Goal: Information Seeking & Learning: Learn about a topic

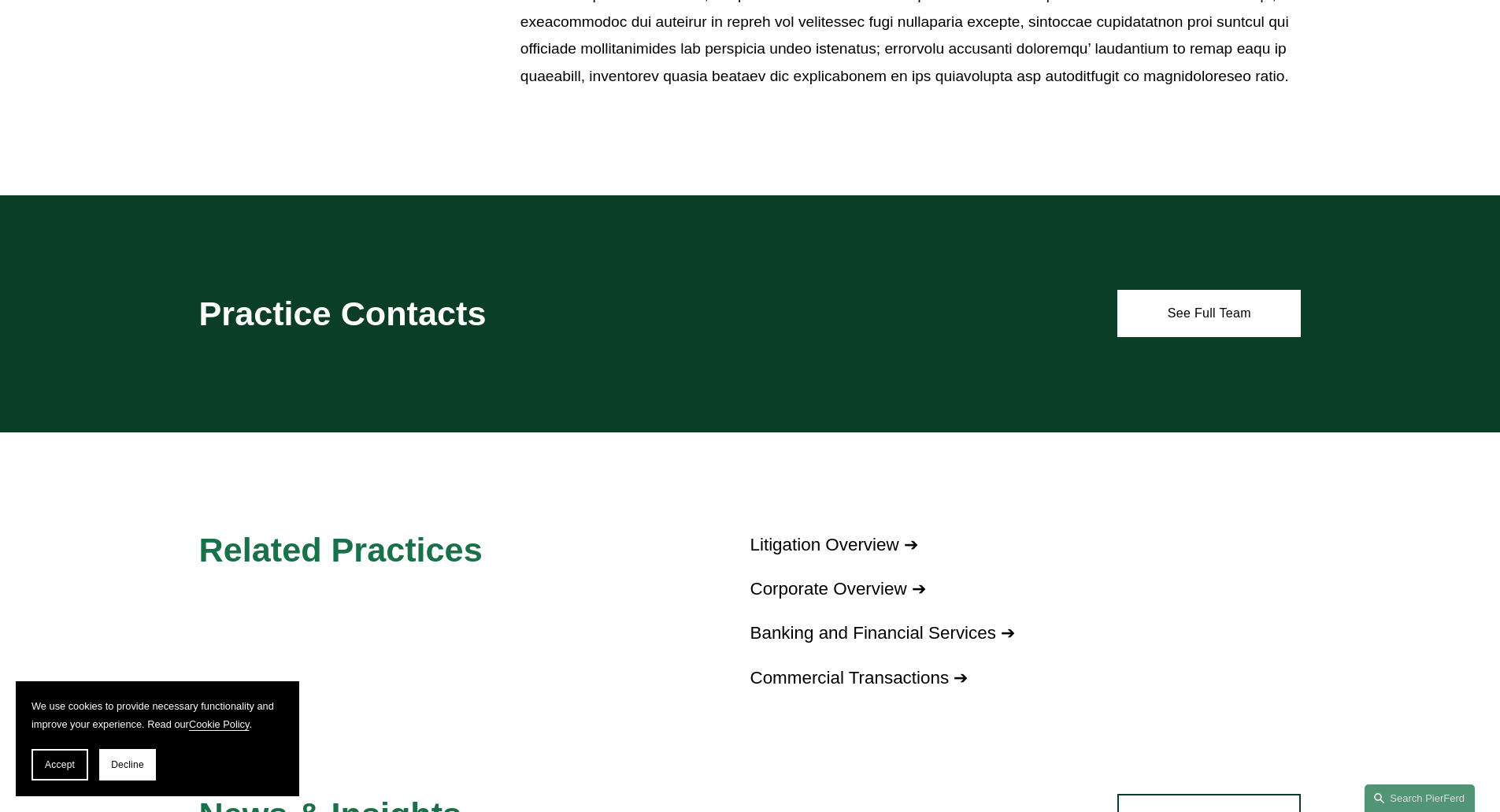
scroll to position [1653, 0]
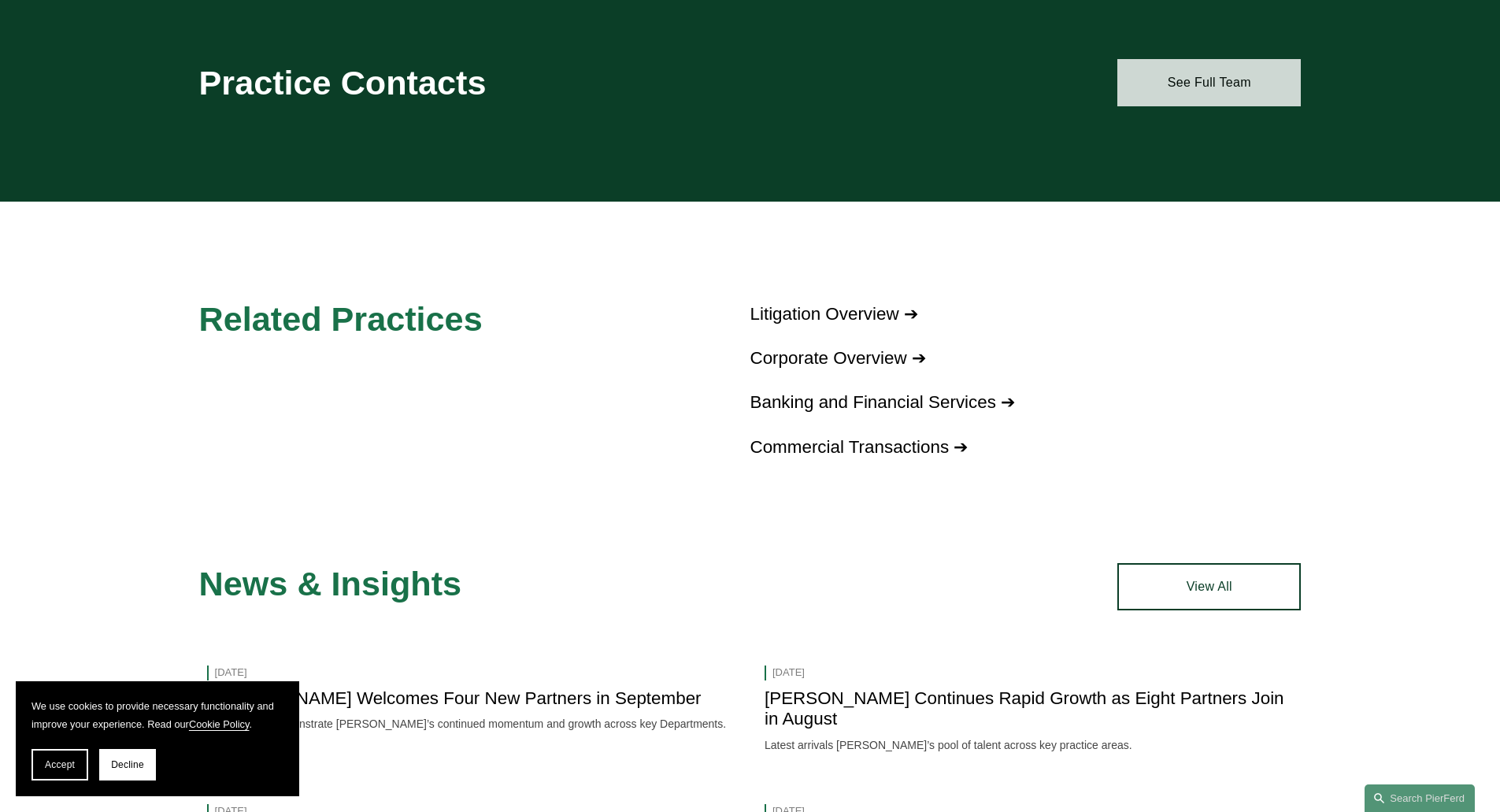
click at [1196, 83] on link "See Full Team" at bounding box center [1209, 83] width 184 height 48
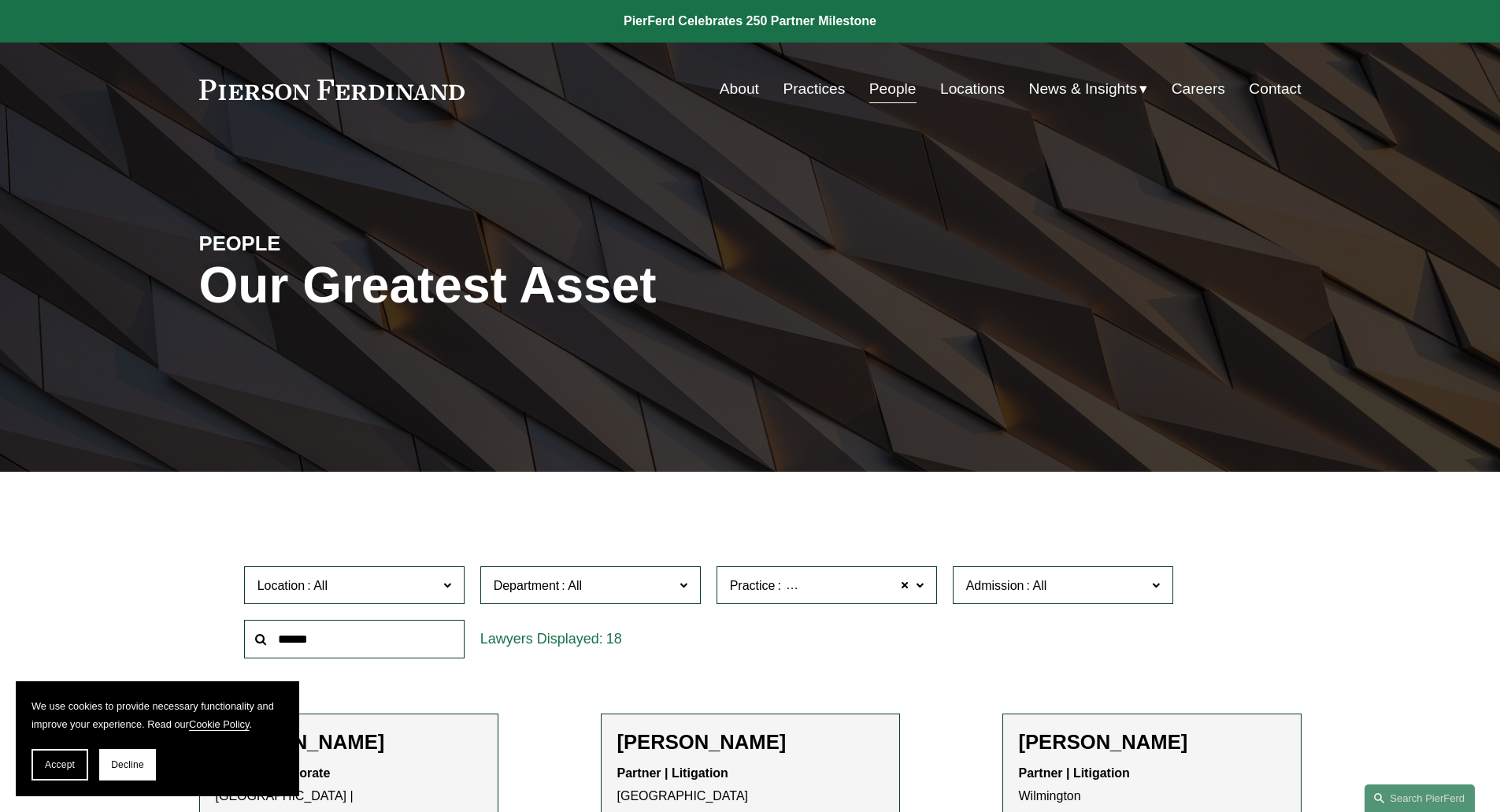
click at [305, 642] on input "text" at bounding box center [354, 639] width 221 height 39
type input "**********"
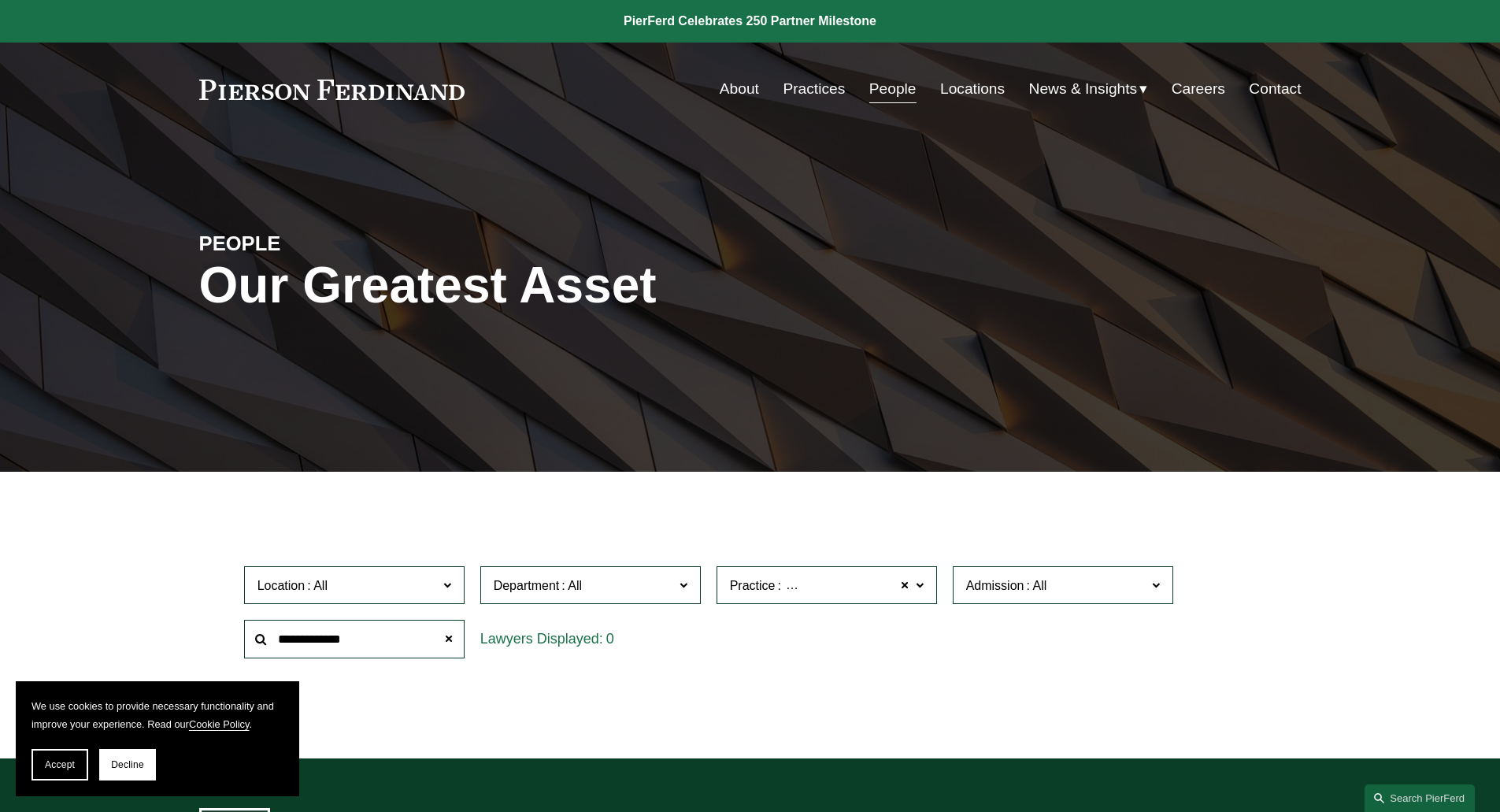
click at [746, 580] on span "Practice" at bounding box center [753, 585] width 46 height 13
click at [812, 82] on link "Practices" at bounding box center [814, 89] width 62 height 30
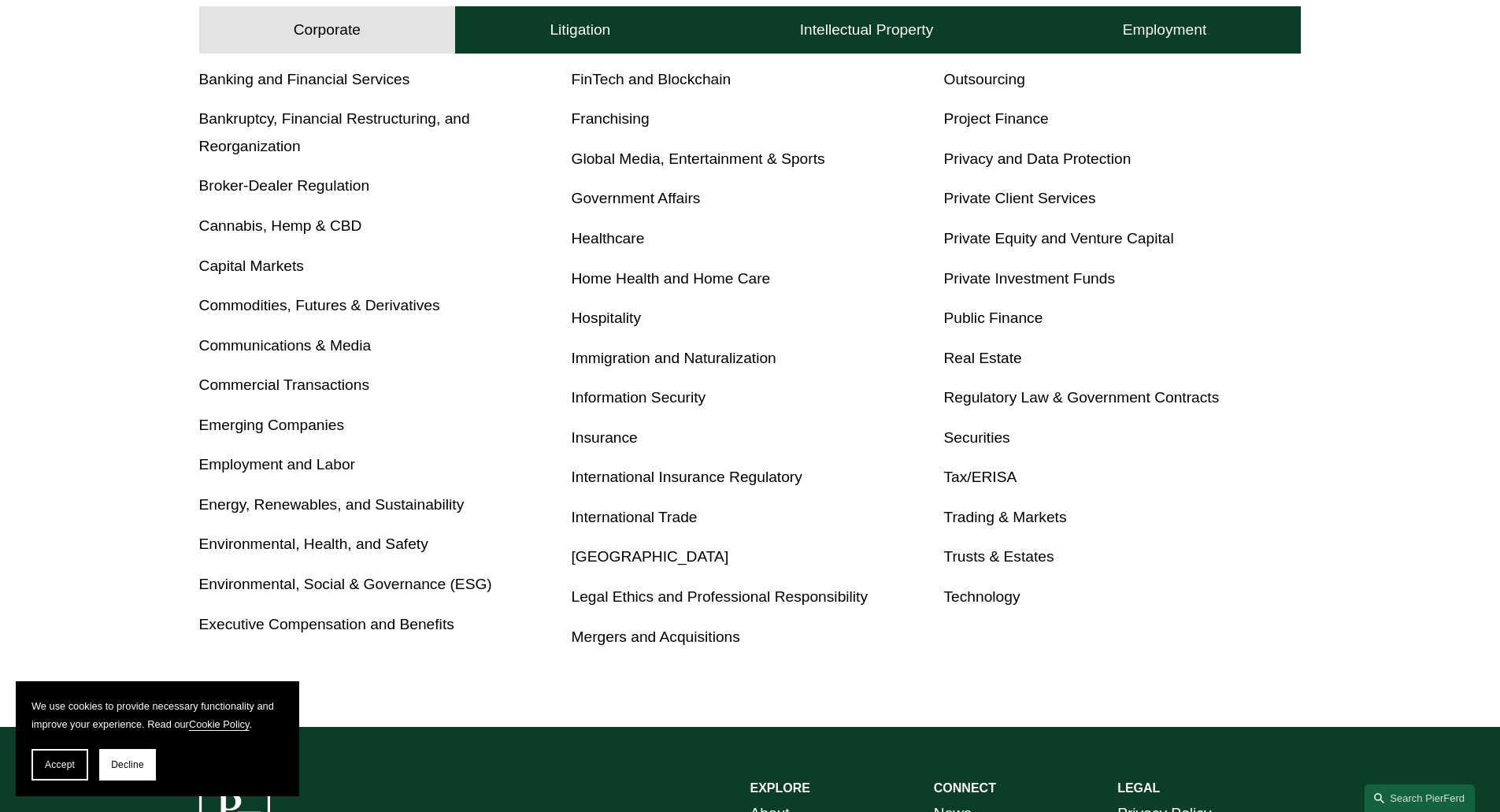
scroll to position [708, 0]
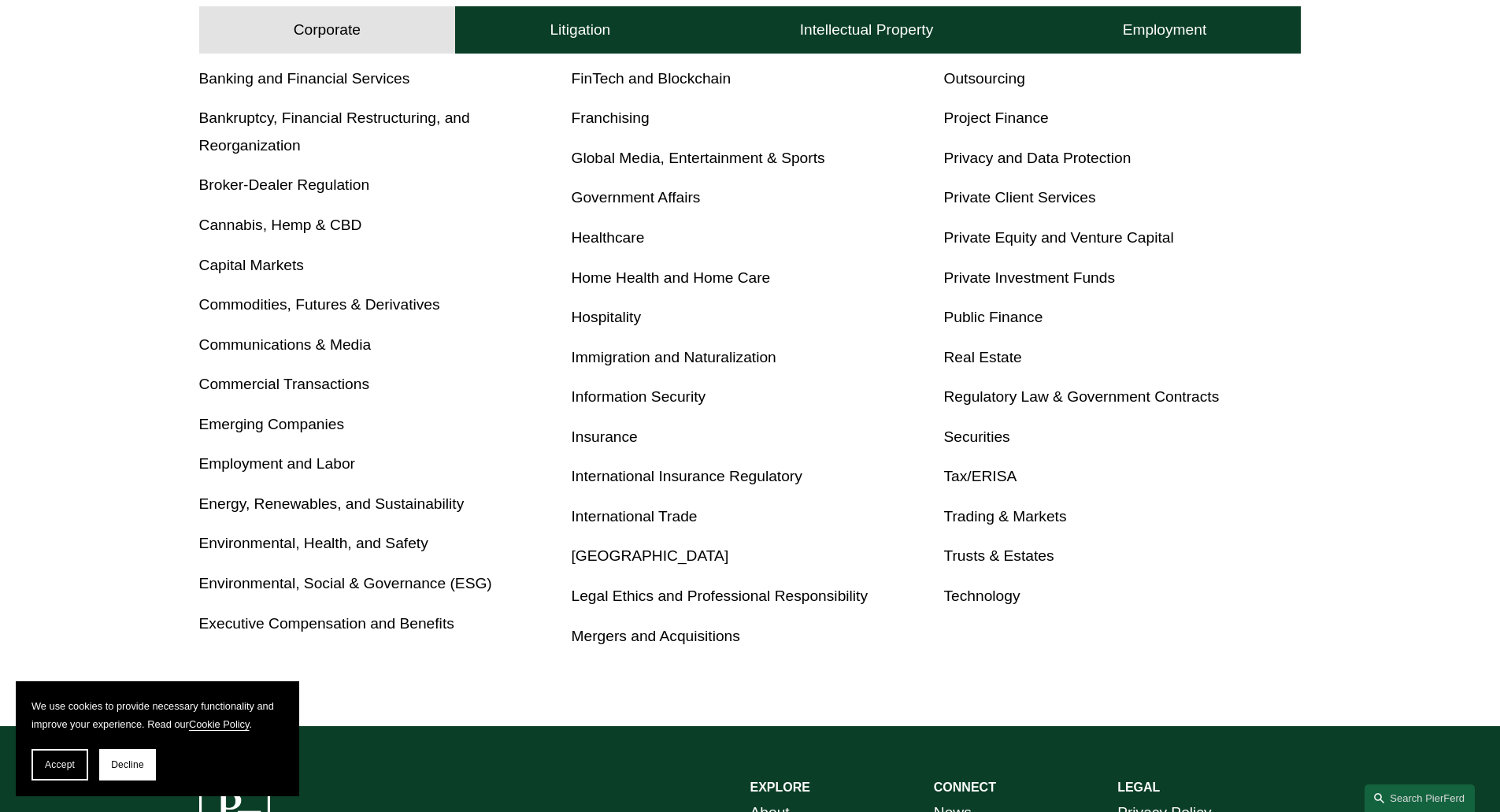
click at [990, 596] on link "Technology" at bounding box center [981, 596] width 77 height 17
click at [1013, 273] on link "Private Investment Funds" at bounding box center [1028, 277] width 172 height 17
click at [1057, 244] on link "Private Equity and Venture Capital" at bounding box center [1057, 237] width 230 height 17
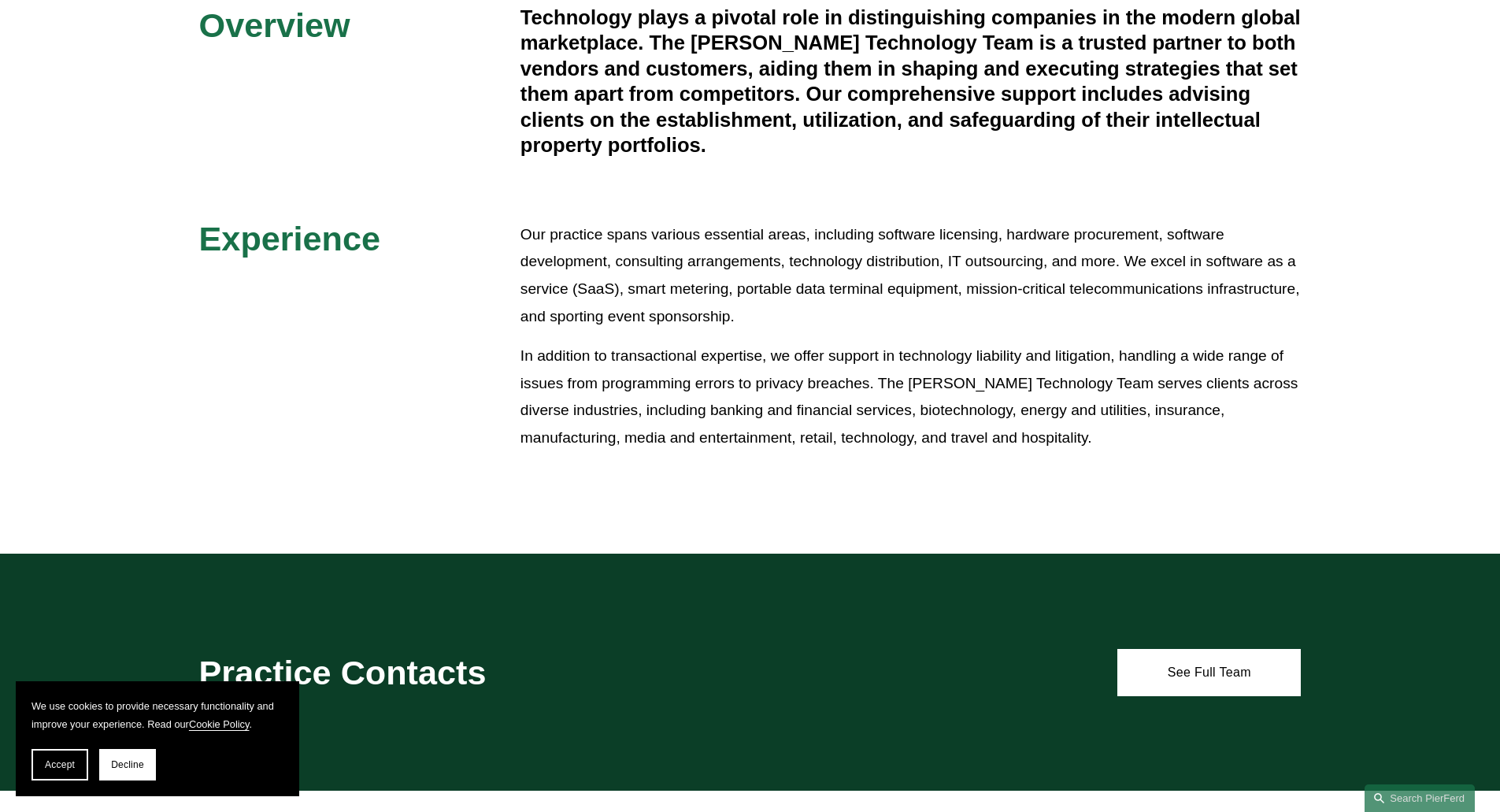
scroll to position [472, 0]
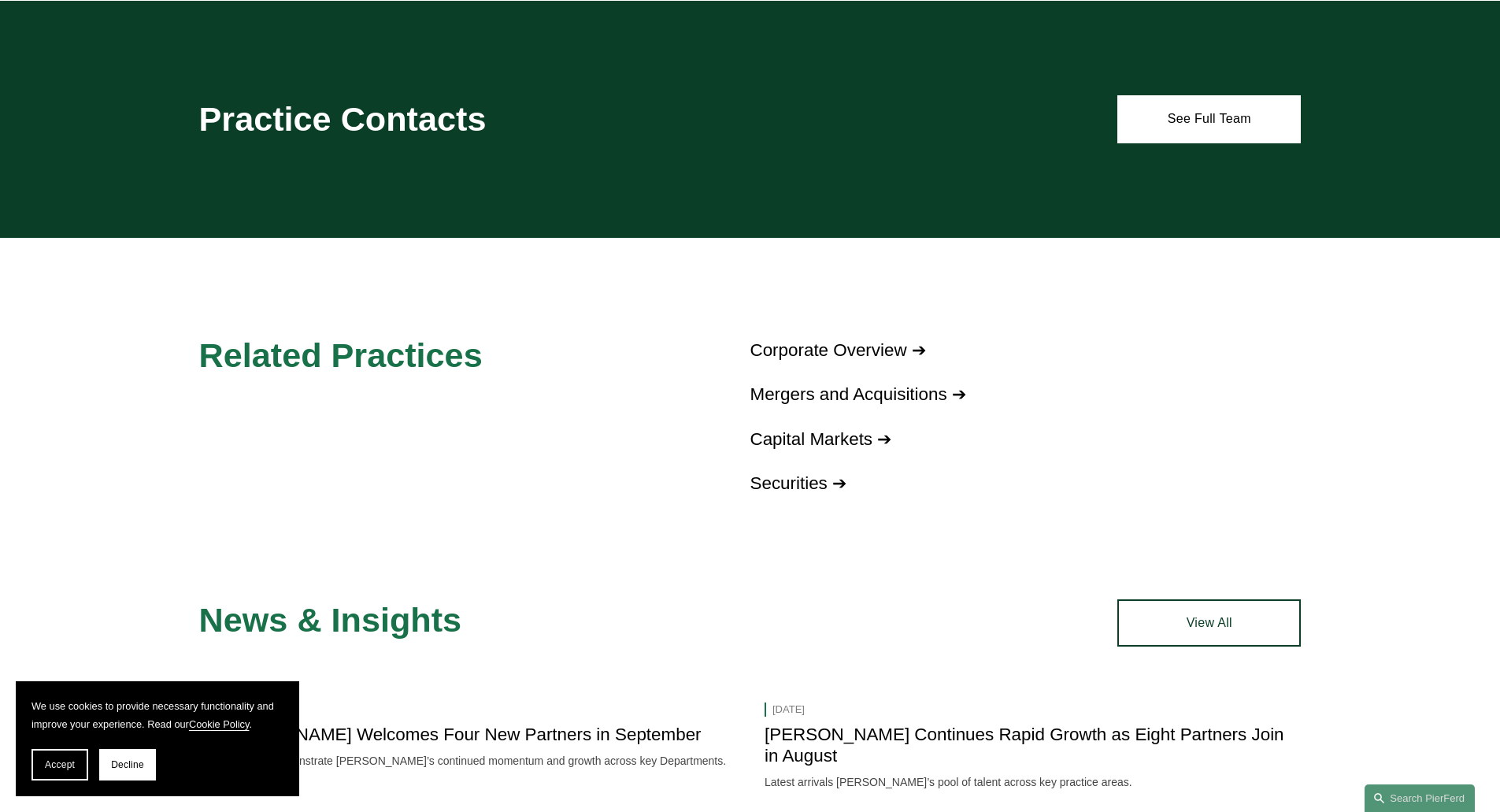
scroll to position [1102, 0]
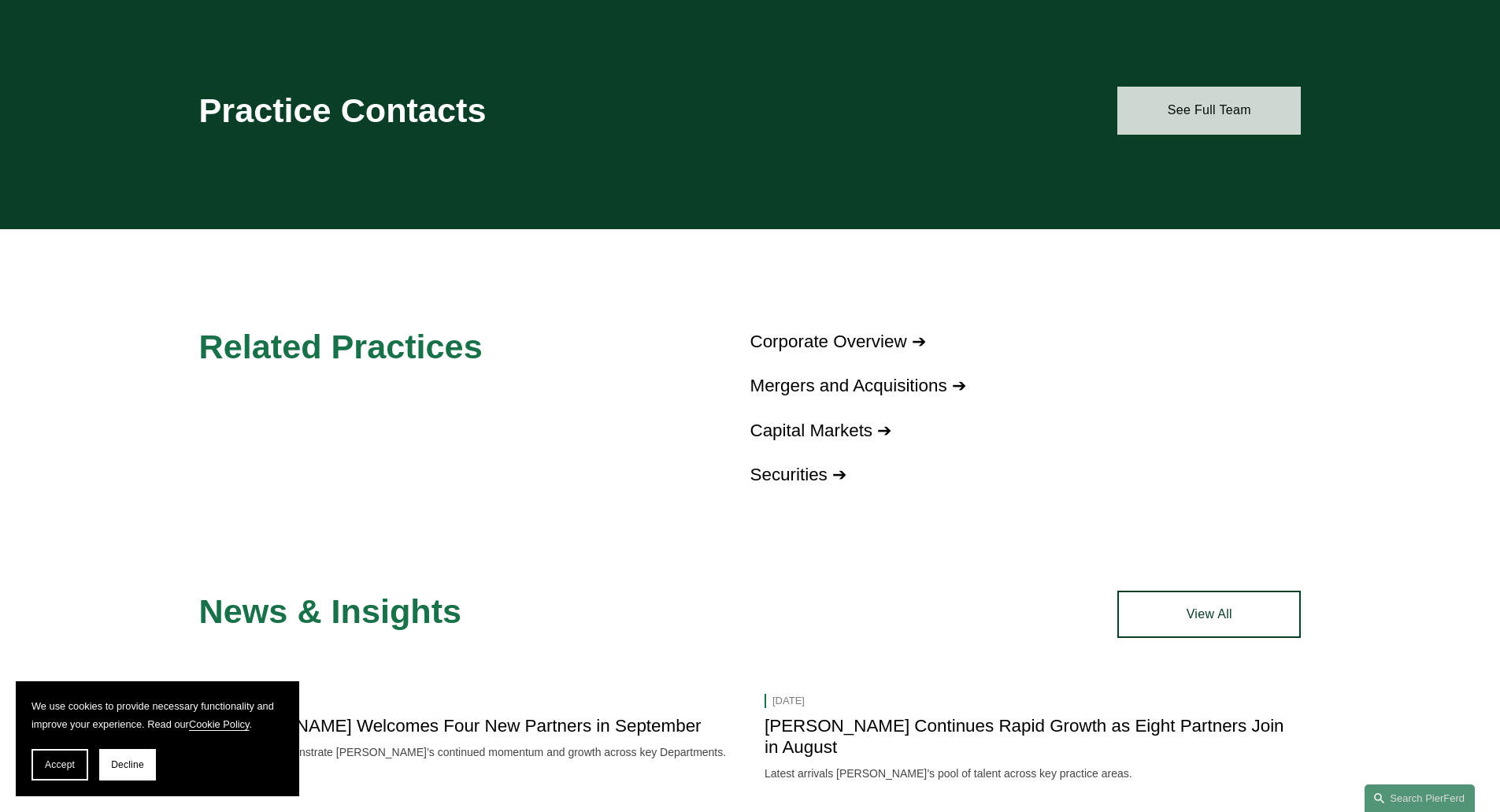
click at [1180, 116] on link "See Full Team" at bounding box center [1209, 110] width 184 height 48
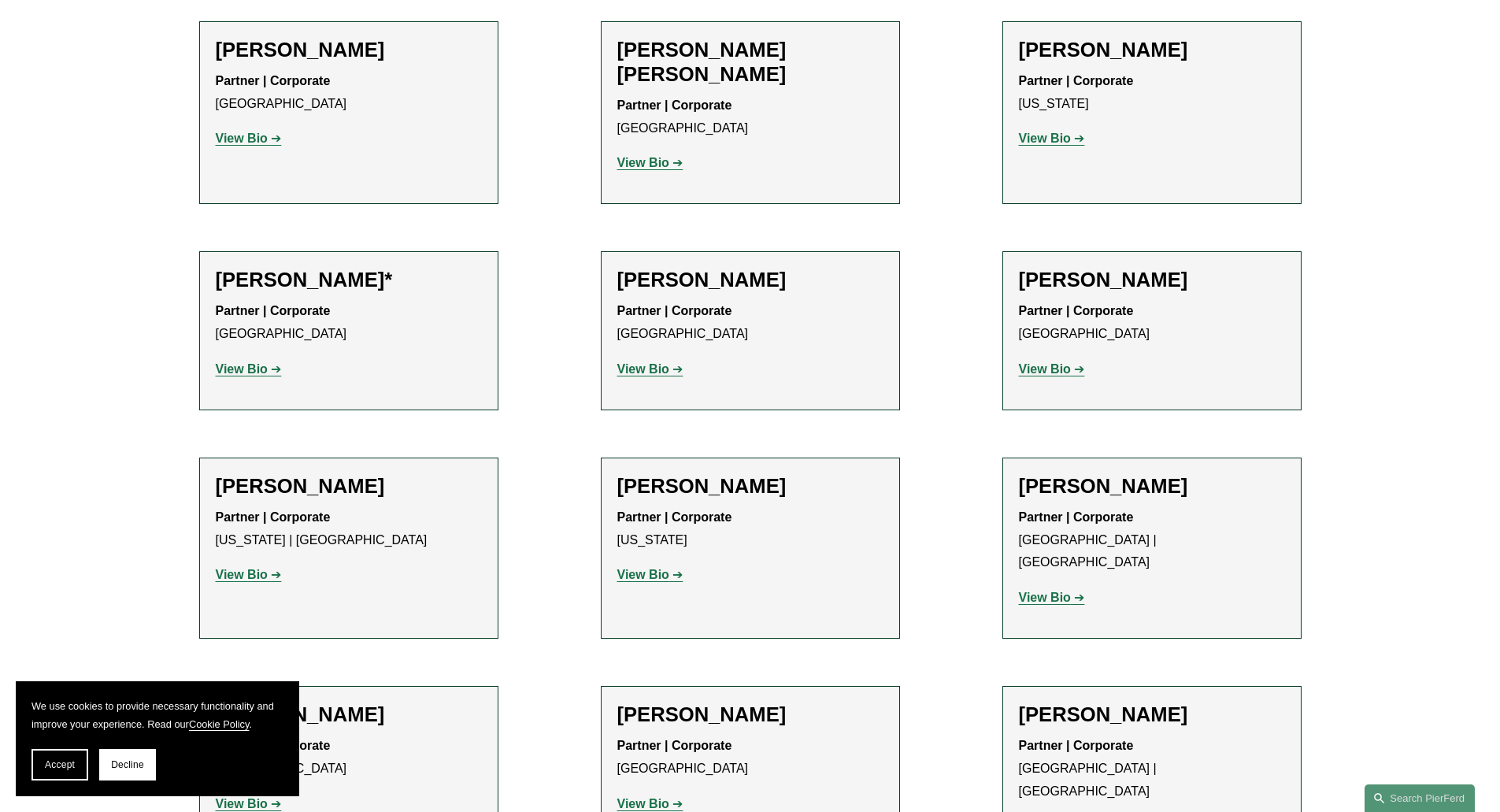
scroll to position [3464, 0]
